Goal: Find specific page/section: Find specific page/section

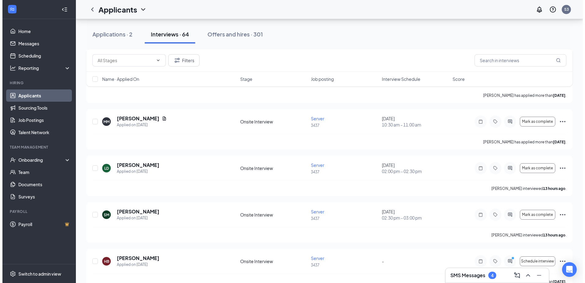
scroll to position [394, 0]
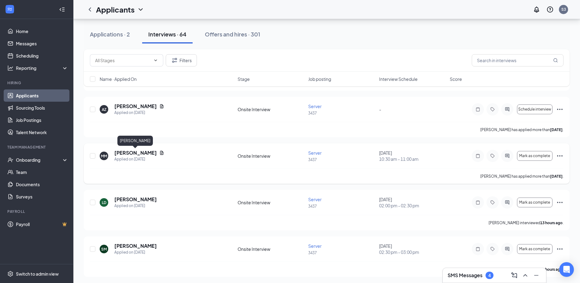
click at [143, 152] on h5 "[PERSON_NAME]" at bounding box center [135, 152] width 43 height 7
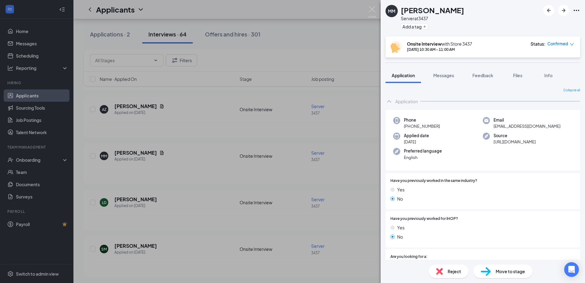
click at [375, 35] on div "MM Michael Macklin Server at 3437 Add a tag Onsite Interview with Store 3437 Se…" at bounding box center [292, 141] width 585 height 283
click at [373, 7] on div "Applicants S3" at bounding box center [328, 9] width 511 height 19
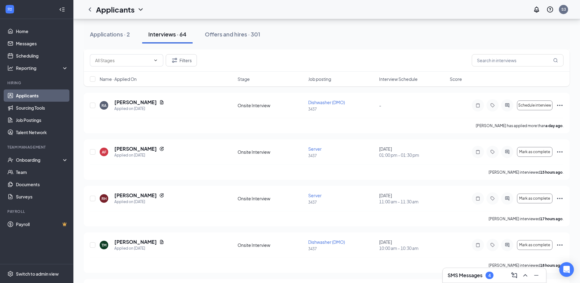
scroll to position [214, 0]
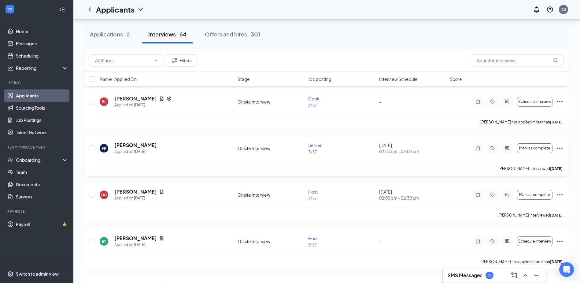
scroll to position [1101, 0]
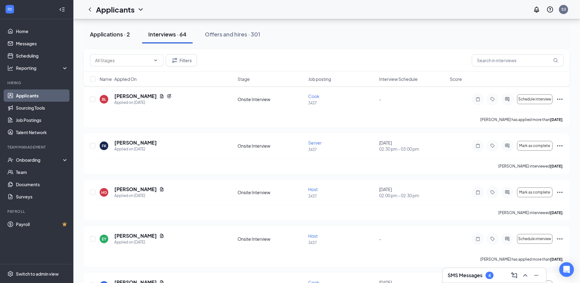
click at [121, 37] on div "Applications · 2" at bounding box center [110, 34] width 40 height 8
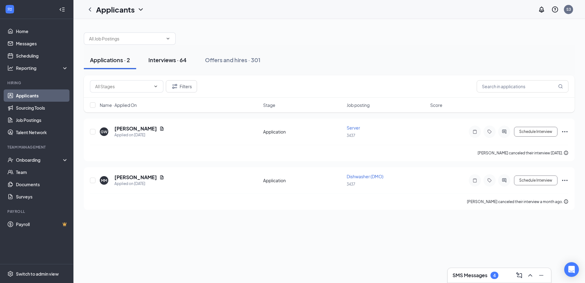
click at [163, 59] on div "Interviews · 64" at bounding box center [167, 60] width 38 height 8
